Goal: Information Seeking & Learning: Find specific page/section

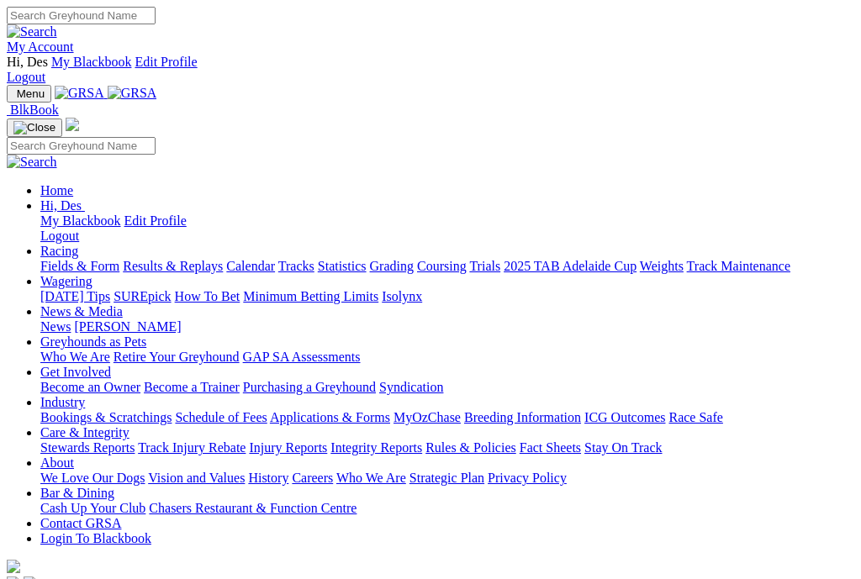
scroll to position [716, 0]
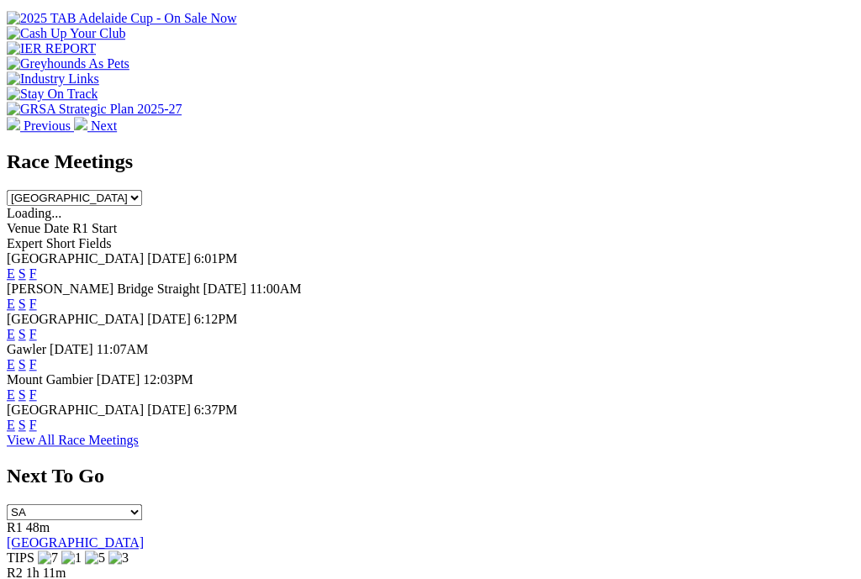
click at [37, 418] on link "F" at bounding box center [33, 425] width 8 height 14
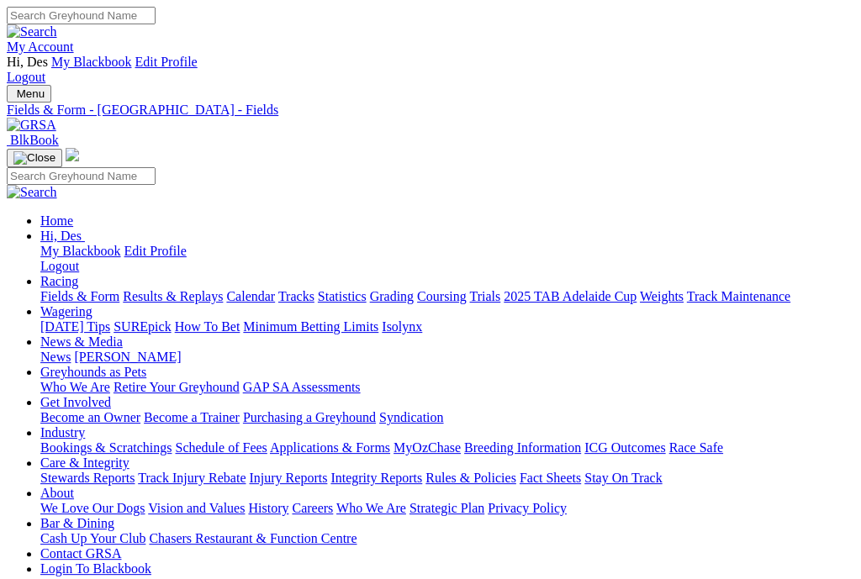
scroll to position [0, 15]
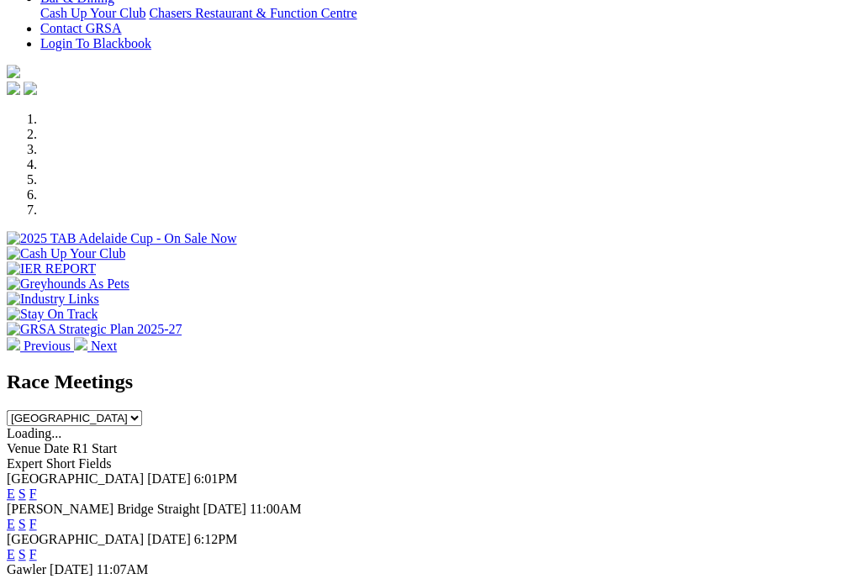
scroll to position [541, 0]
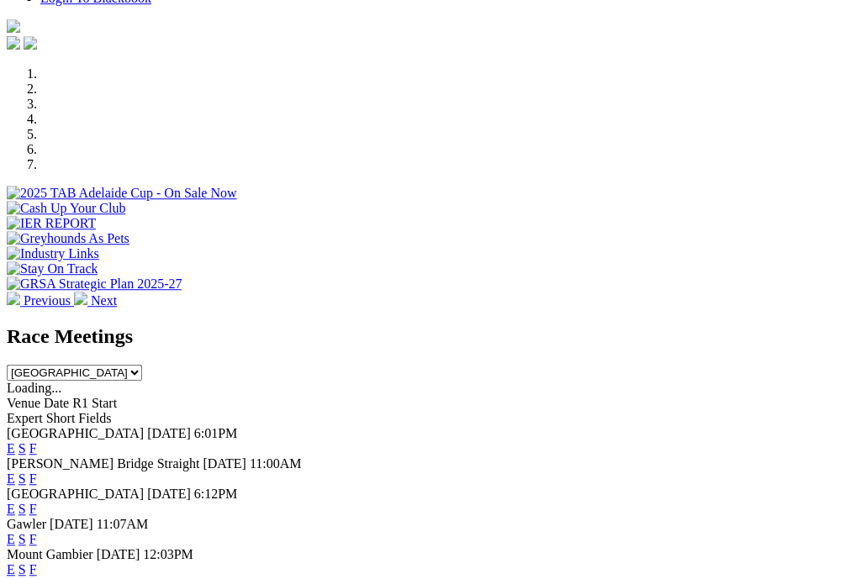
click at [37, 502] on link "F" at bounding box center [33, 509] width 8 height 14
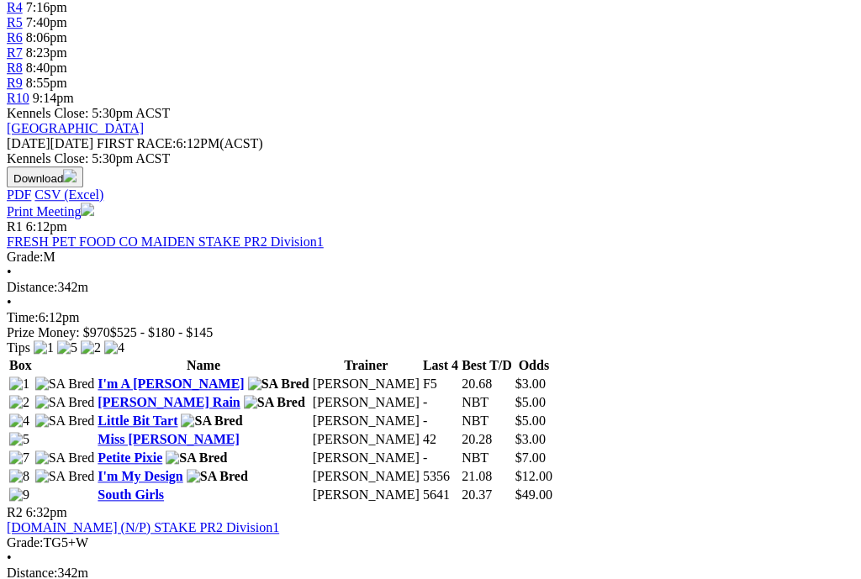
scroll to position [0, 3]
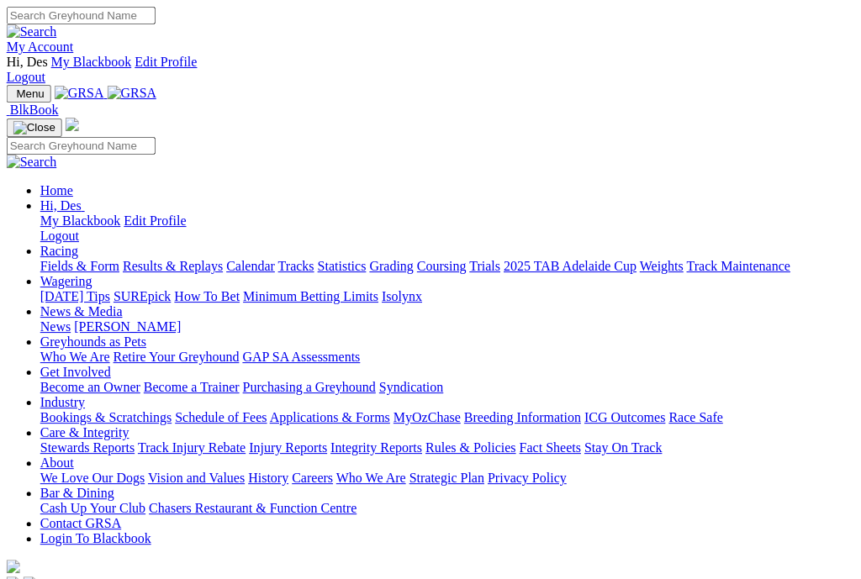
click at [422, 441] on link "Integrity Reports" at bounding box center [376, 448] width 92 height 14
